Goal: Task Accomplishment & Management: Use online tool/utility

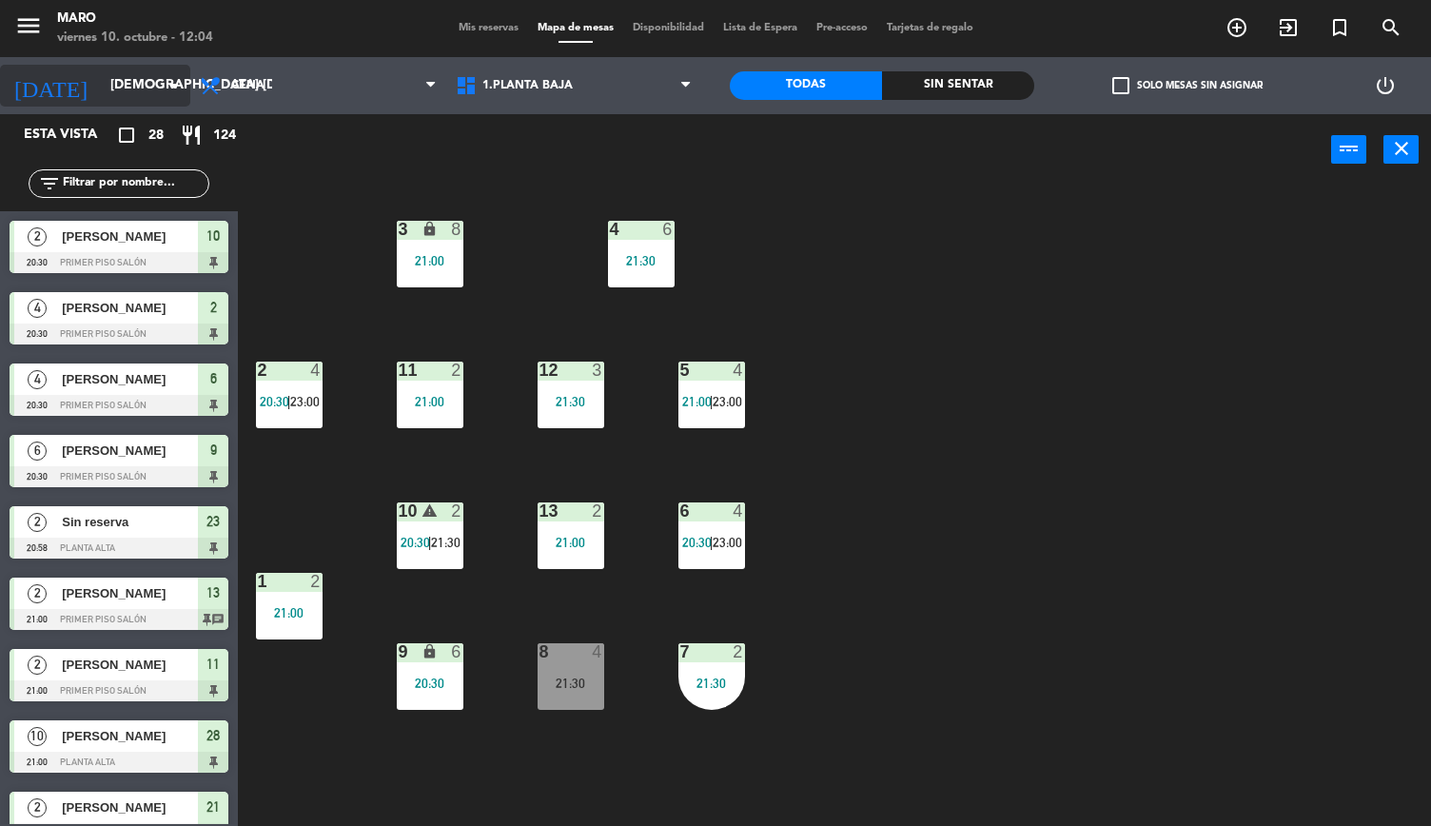
click at [159, 82] on input "[DEMOGRAPHIC_DATA] [DATE]" at bounding box center [191, 86] width 181 height 34
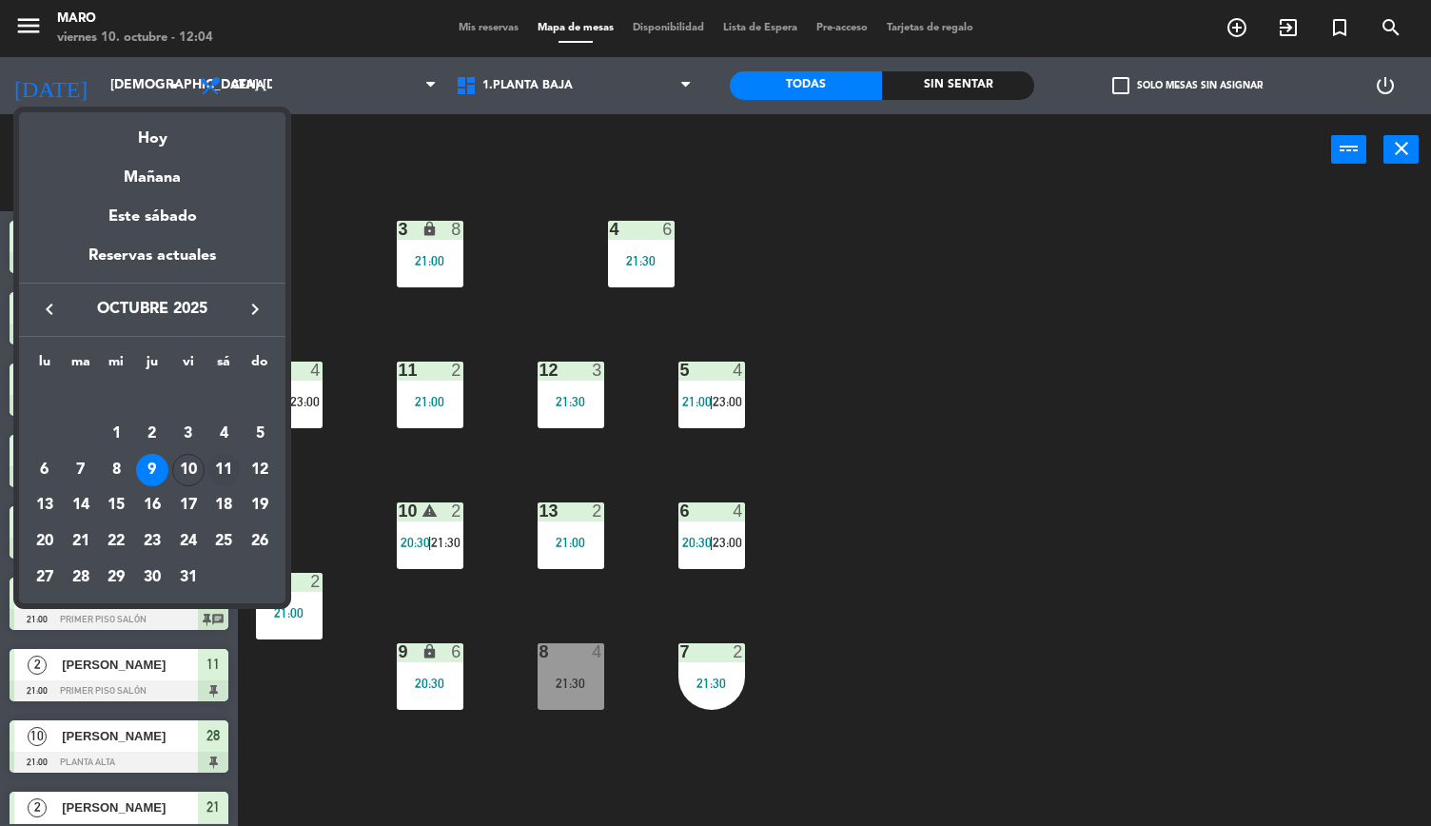
click at [232, 465] on div "11" at bounding box center [223, 470] width 32 height 32
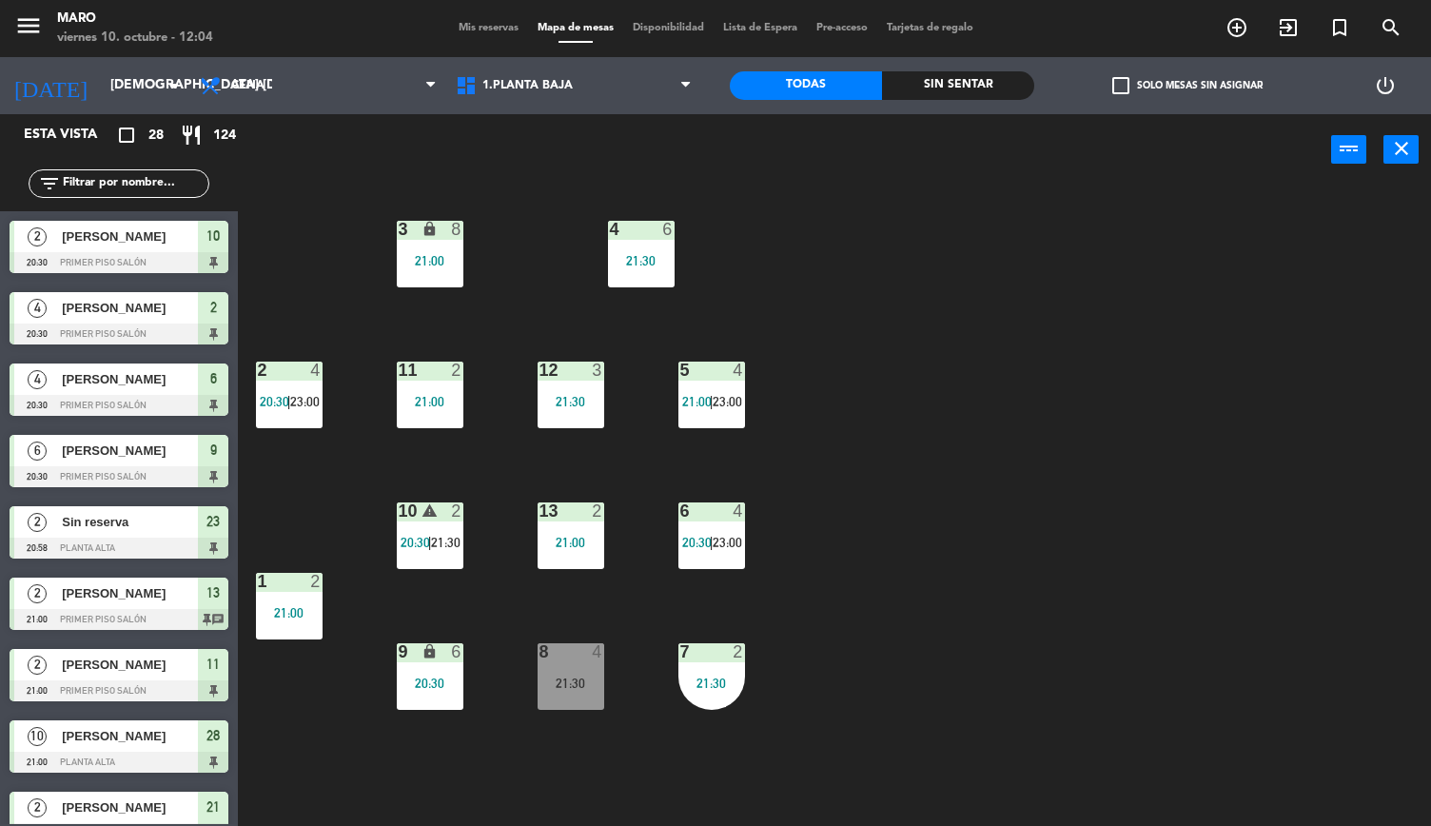
type input "sáb. [DATE]"
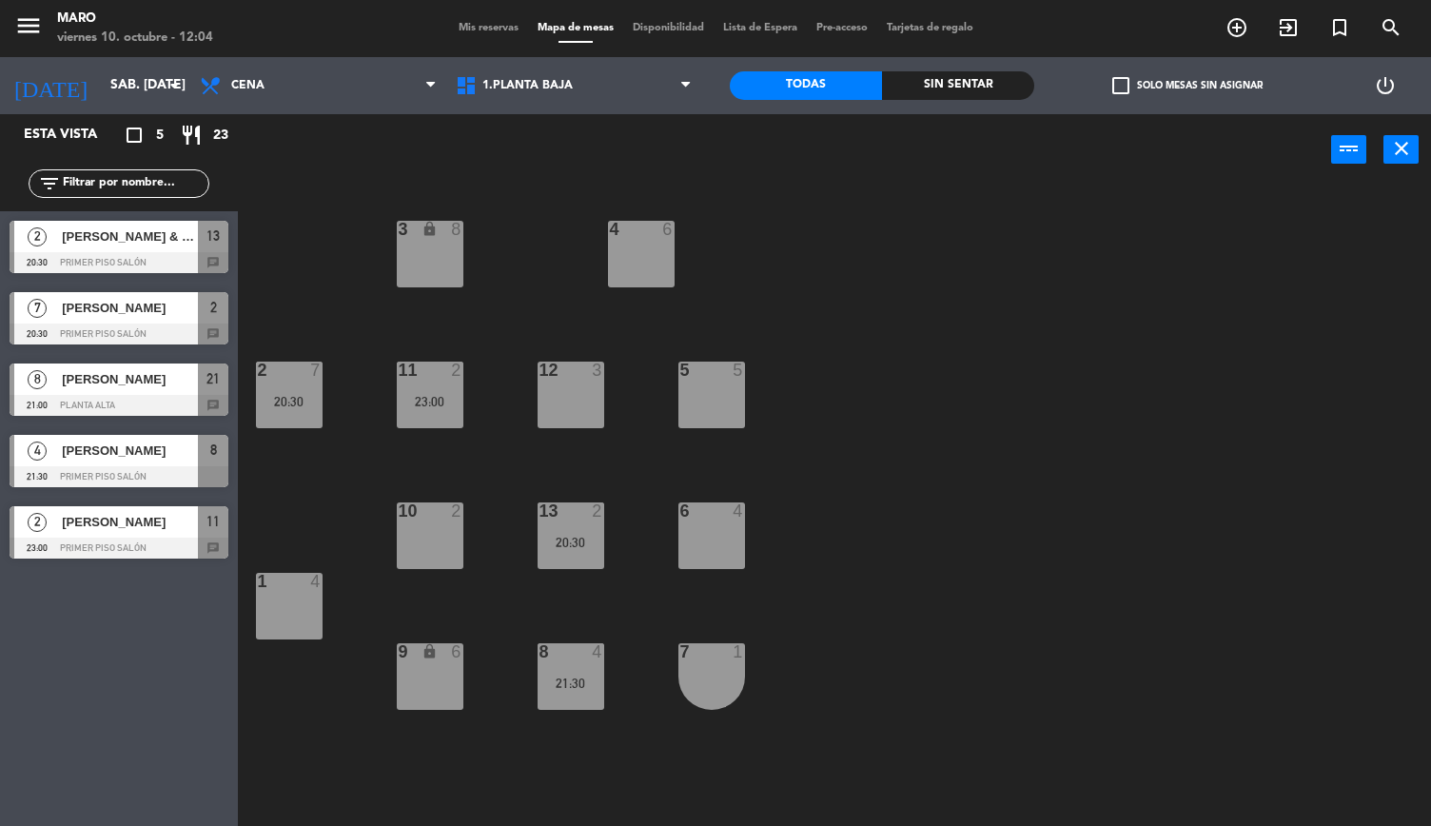
click at [211, 252] on div at bounding box center [119, 262] width 219 height 21
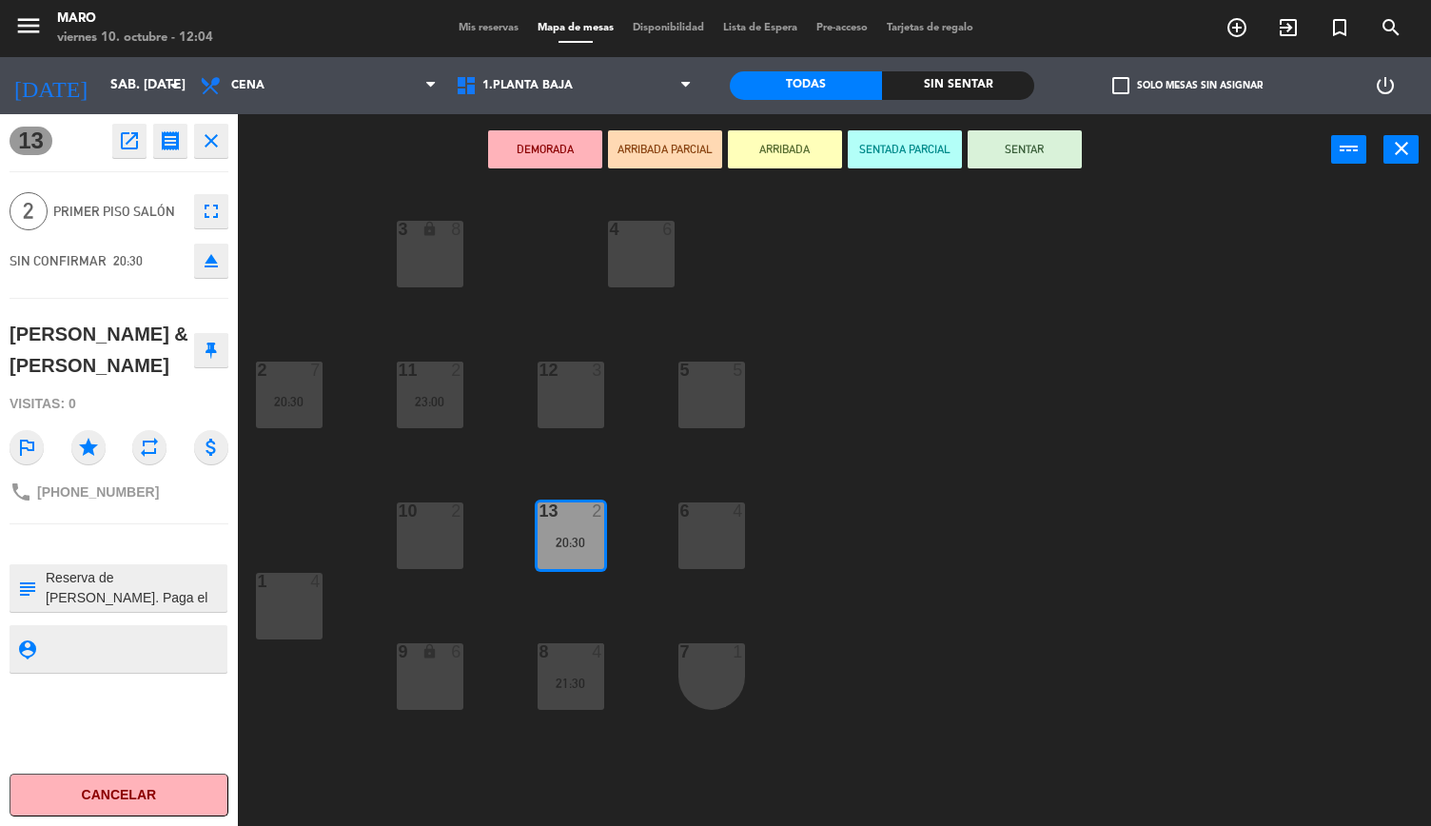
click at [209, 129] on icon "close" at bounding box center [211, 140] width 23 height 23
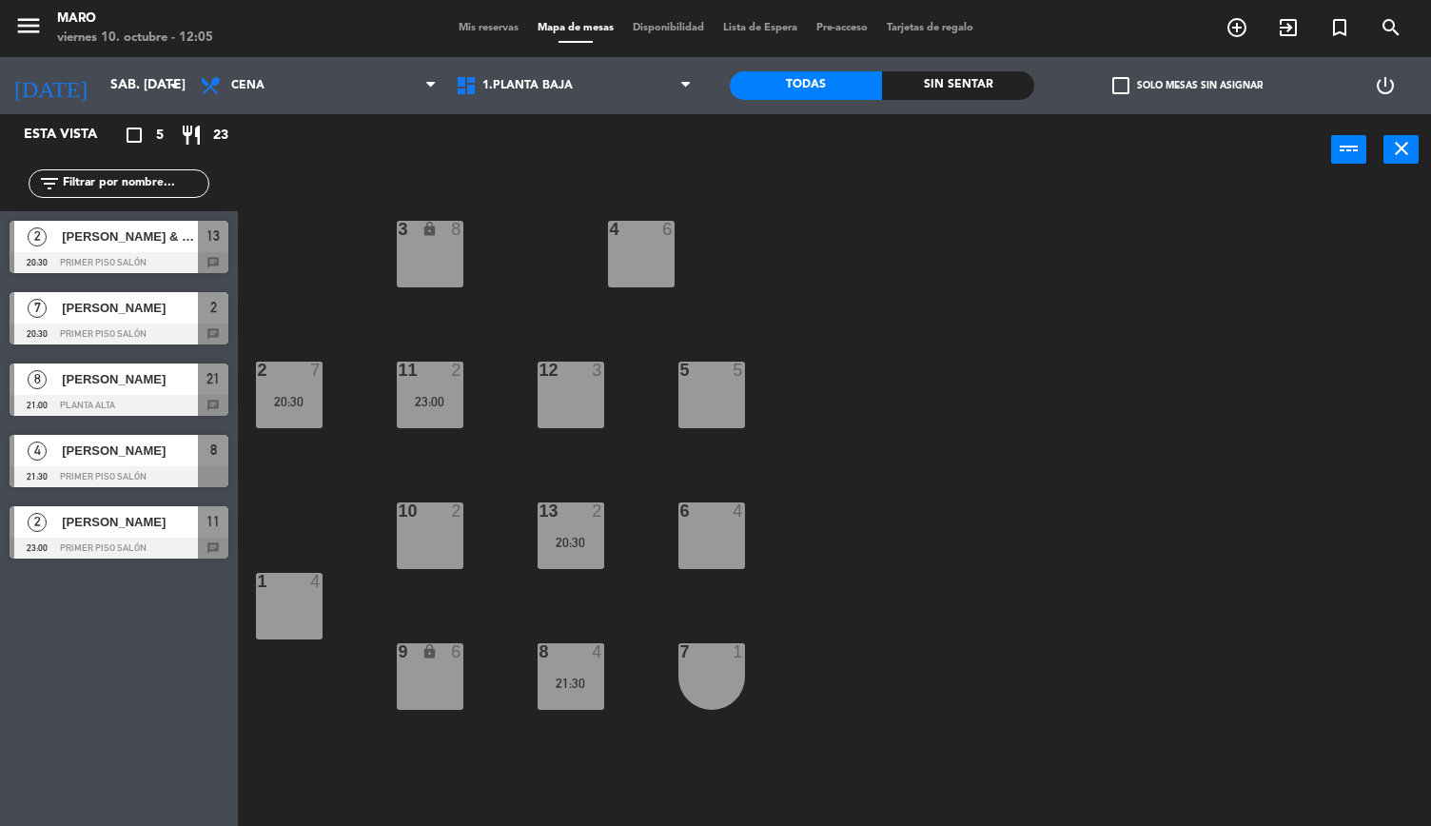
click at [211, 397] on div at bounding box center [119, 405] width 219 height 21
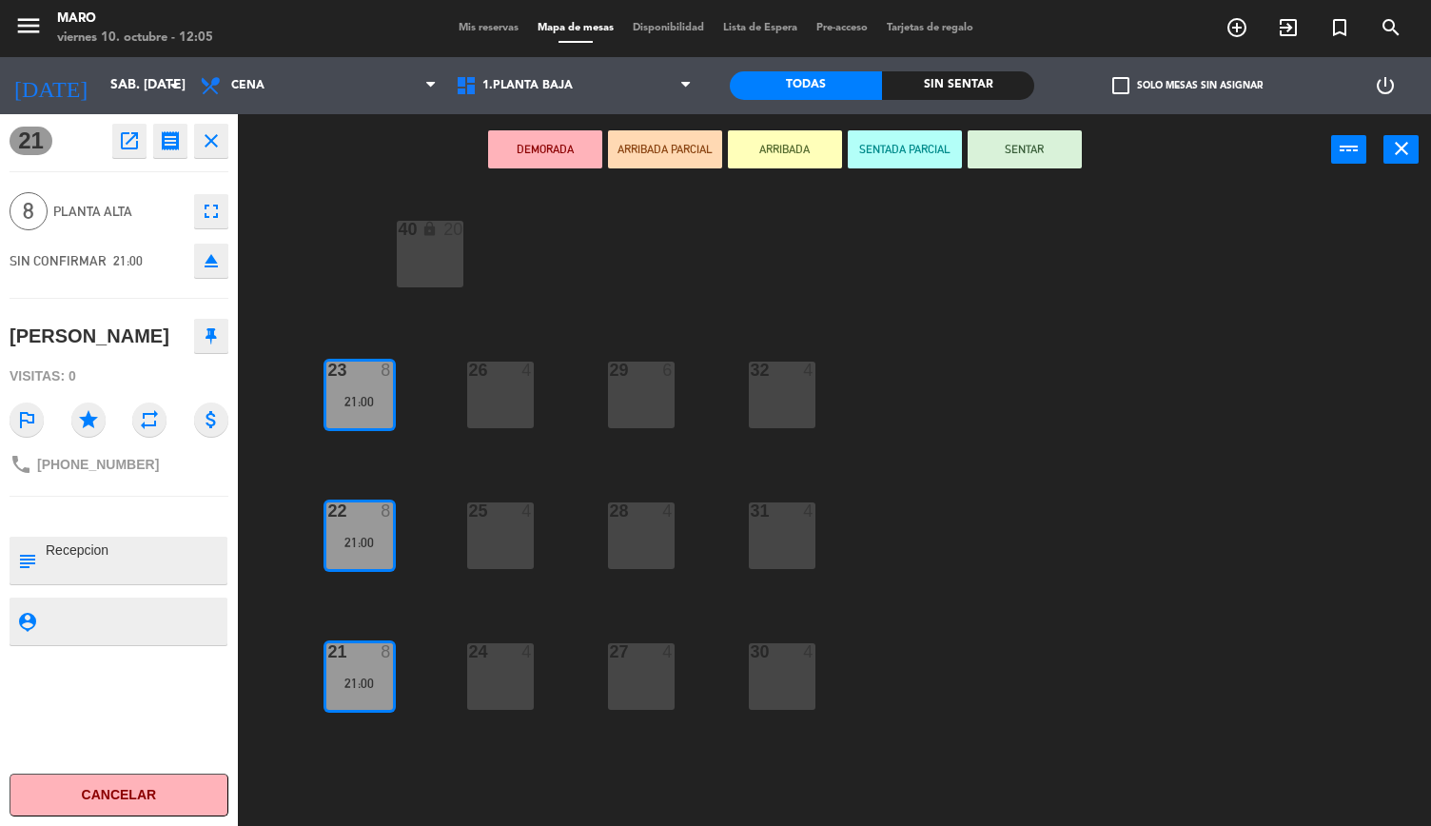
click at [204, 138] on icon "close" at bounding box center [211, 140] width 23 height 23
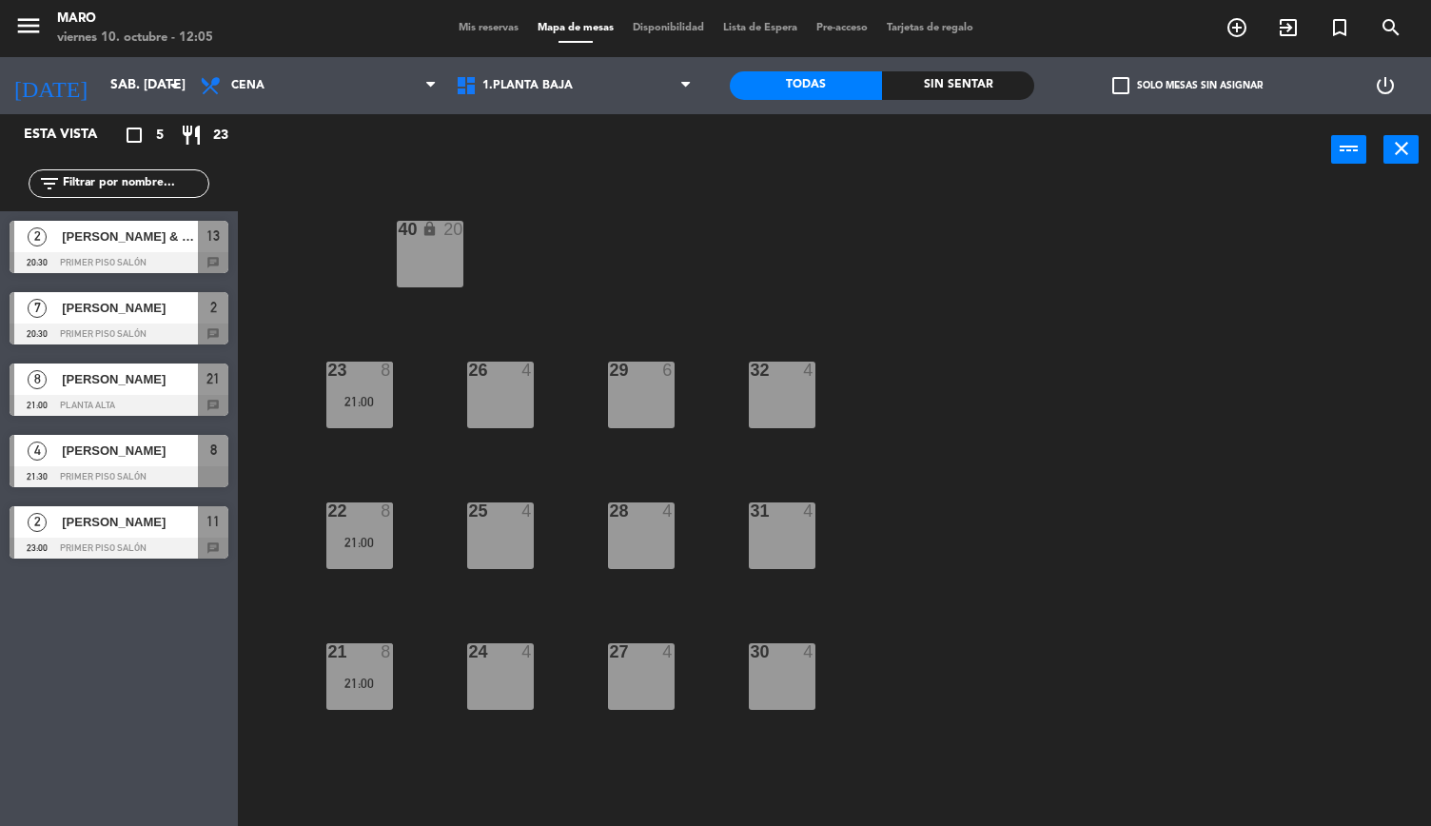
click at [166, 461] on span "[PERSON_NAME]" at bounding box center [130, 451] width 136 height 20
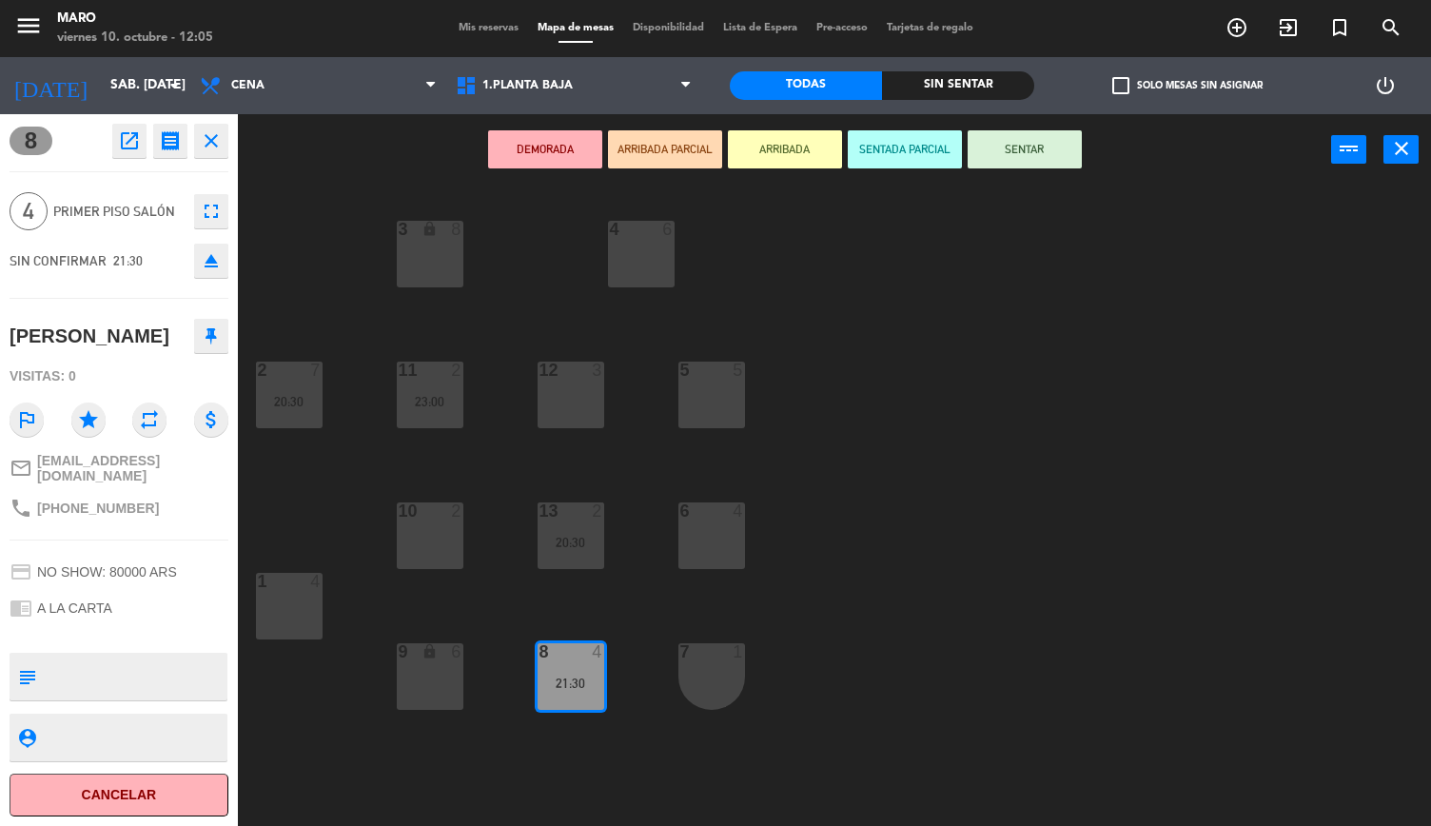
click at [224, 143] on button "close" at bounding box center [211, 141] width 34 height 34
